Goal: Find specific page/section: Find specific page/section

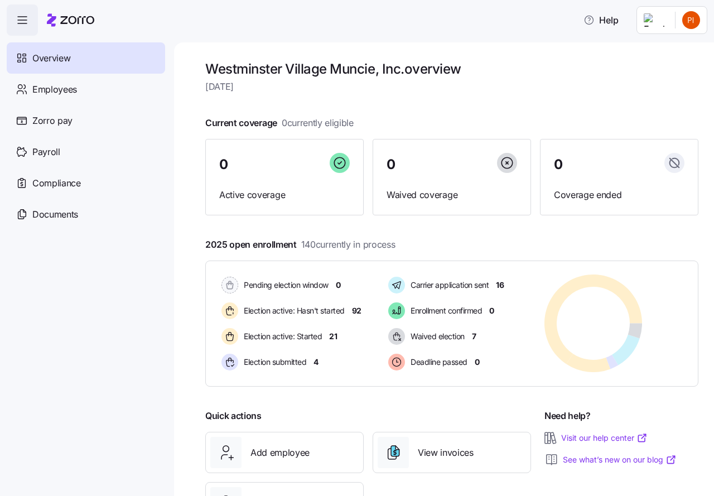
scroll to position [54, 0]
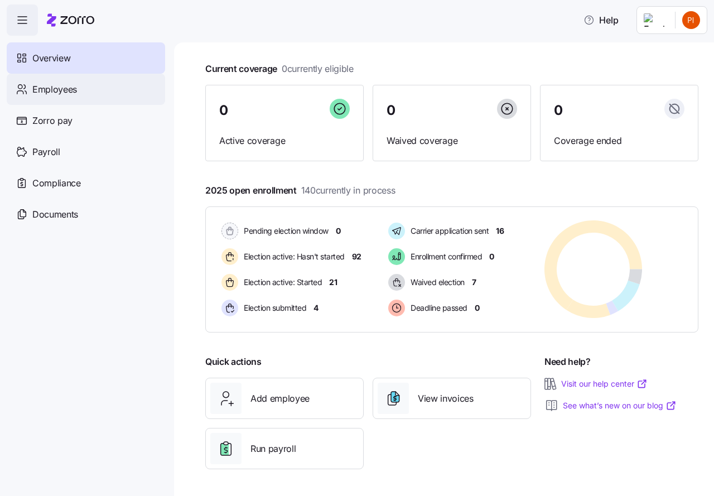
click at [70, 90] on span "Employees" at bounding box center [54, 90] width 45 height 14
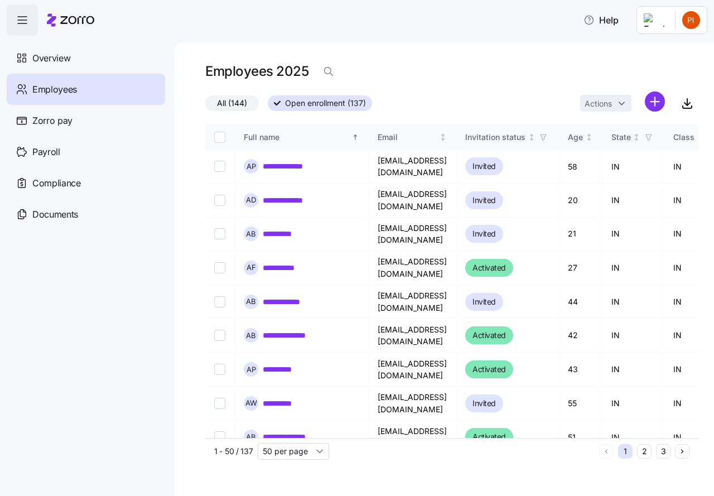
scroll to position [112, 0]
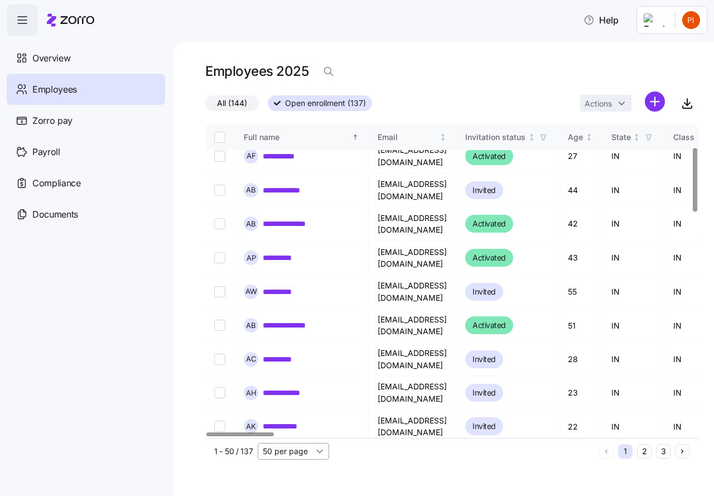
click at [320, 451] on input "50 per page" at bounding box center [293, 451] width 71 height 17
click at [320, 450] on div "50 per page" at bounding box center [293, 451] width 71 height 17
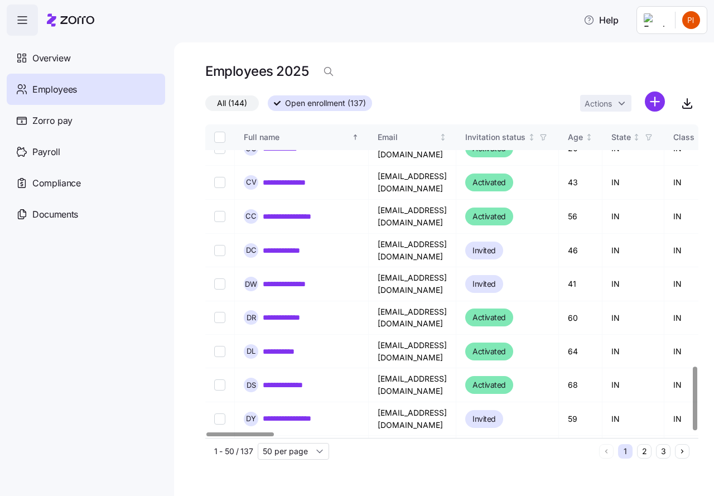
scroll to position [1191, 0]
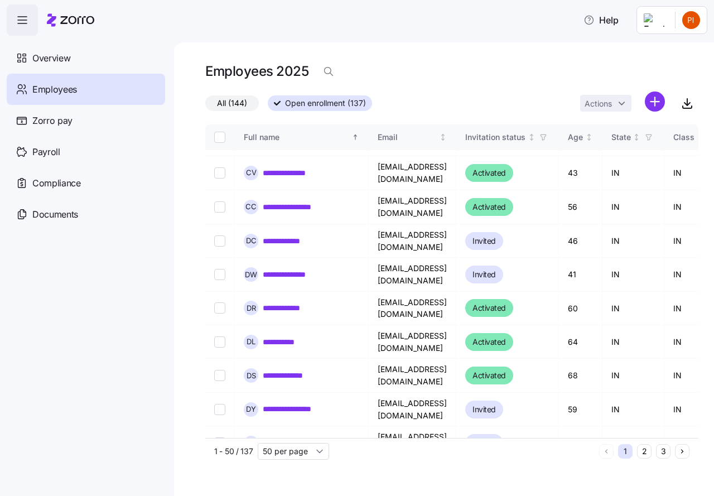
click at [52, 90] on span "Employees" at bounding box center [54, 90] width 45 height 14
click at [665, 451] on button "3" at bounding box center [663, 451] width 15 height 15
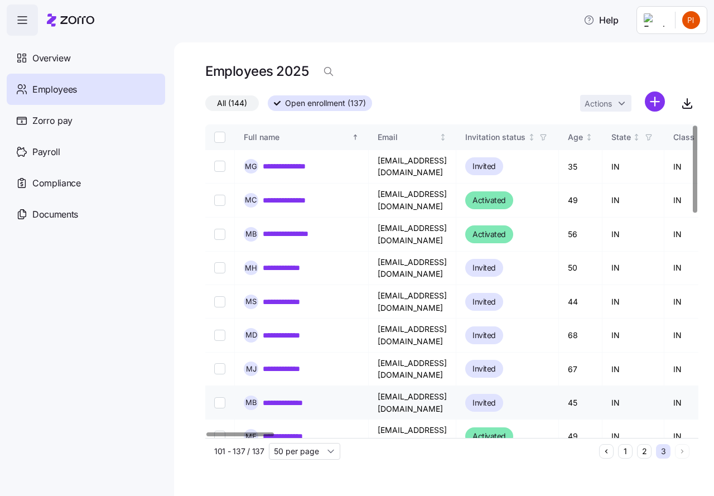
scroll to position [28, 0]
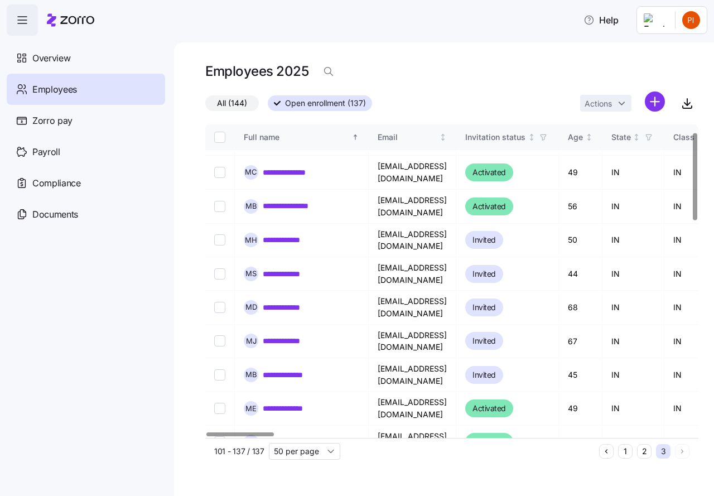
click at [645, 448] on button "2" at bounding box center [644, 451] width 15 height 15
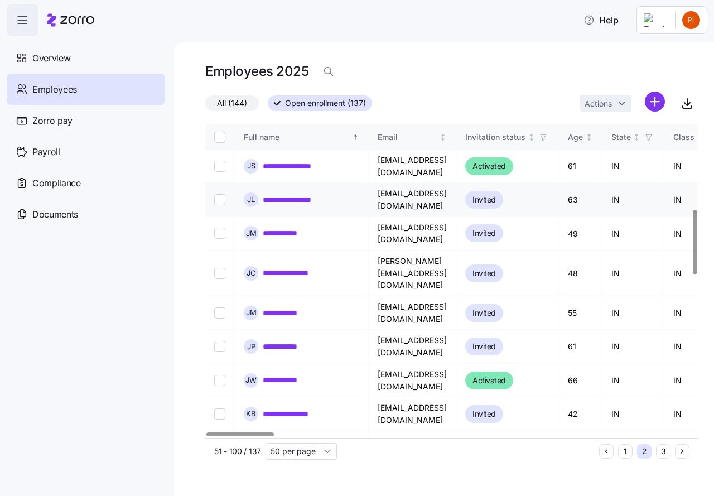
scroll to position [446, 0]
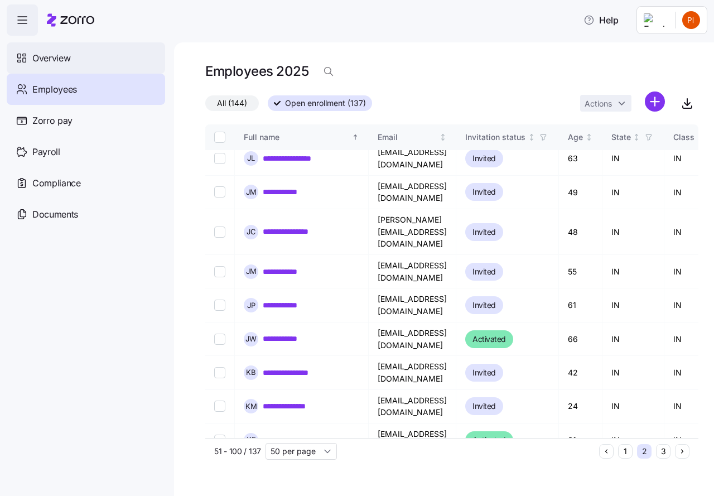
click at [33, 55] on span "Overview" at bounding box center [51, 58] width 38 height 14
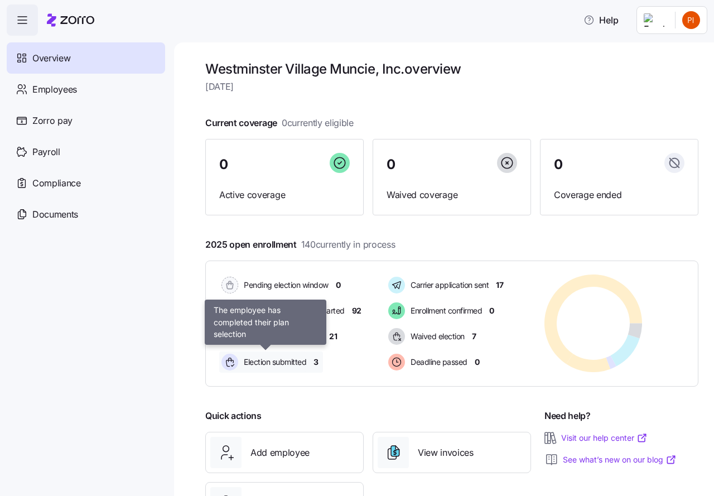
click at [271, 363] on span "Election submitted" at bounding box center [274, 362] width 66 height 11
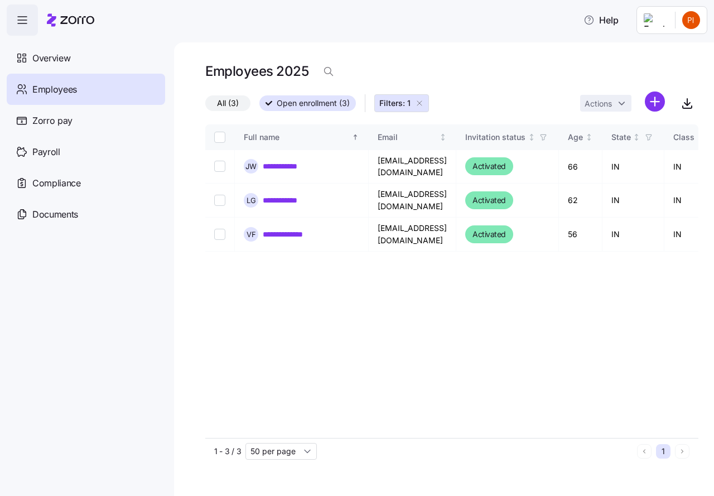
click at [421, 102] on icon "button" at bounding box center [419, 103] width 9 height 9
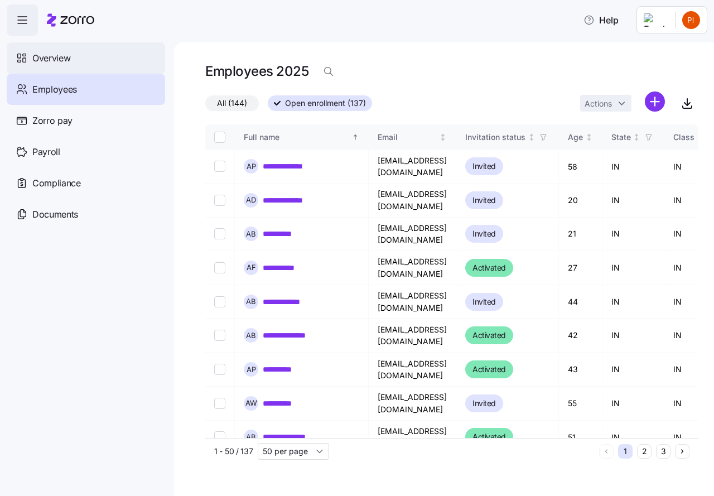
click at [50, 59] on span "Overview" at bounding box center [51, 58] width 38 height 14
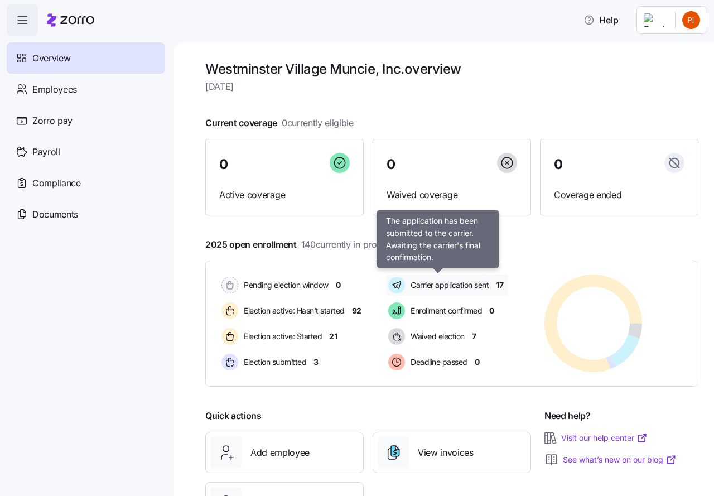
click at [470, 284] on span "Carrier application sent" at bounding box center [447, 285] width 81 height 11
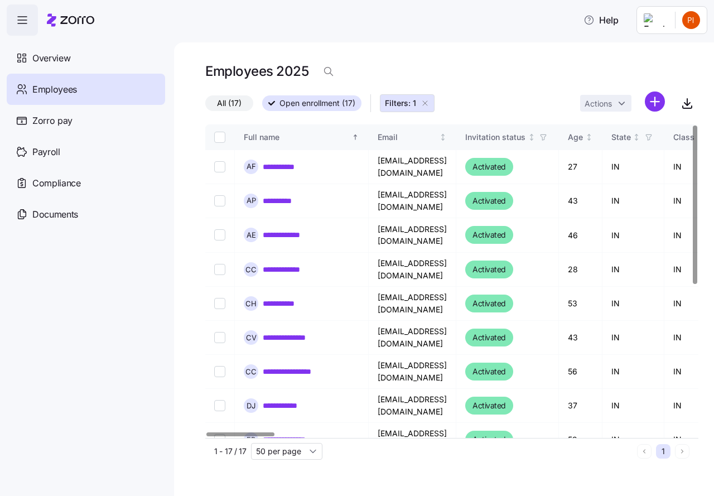
drag, startPoint x: 427, startPoint y: 103, endPoint x: 216, endPoint y: 117, distance: 211.4
click at [427, 103] on icon "button" at bounding box center [425, 103] width 9 height 9
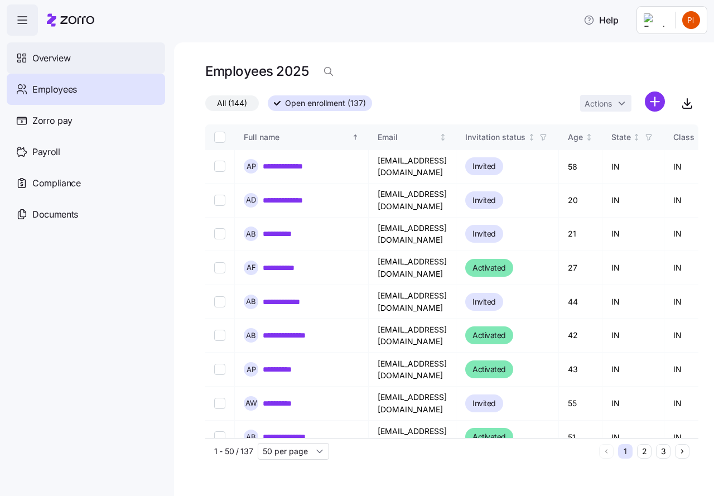
click at [51, 60] on span "Overview" at bounding box center [51, 58] width 38 height 14
